Goal: Task Accomplishment & Management: Manage account settings

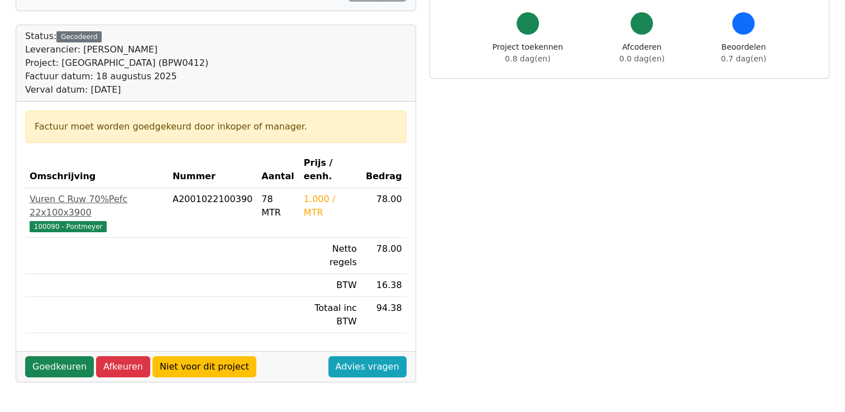
scroll to position [167, 0]
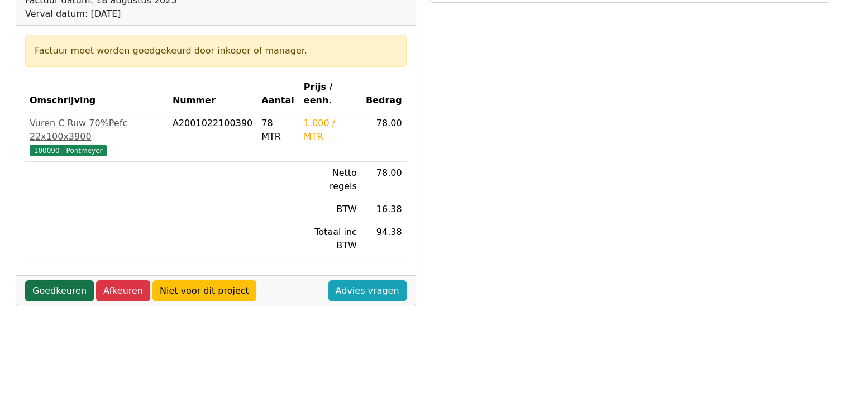
click at [51, 280] on link "Goedkeuren" at bounding box center [59, 290] width 69 height 21
